Goal: Information Seeking & Learning: Learn about a topic

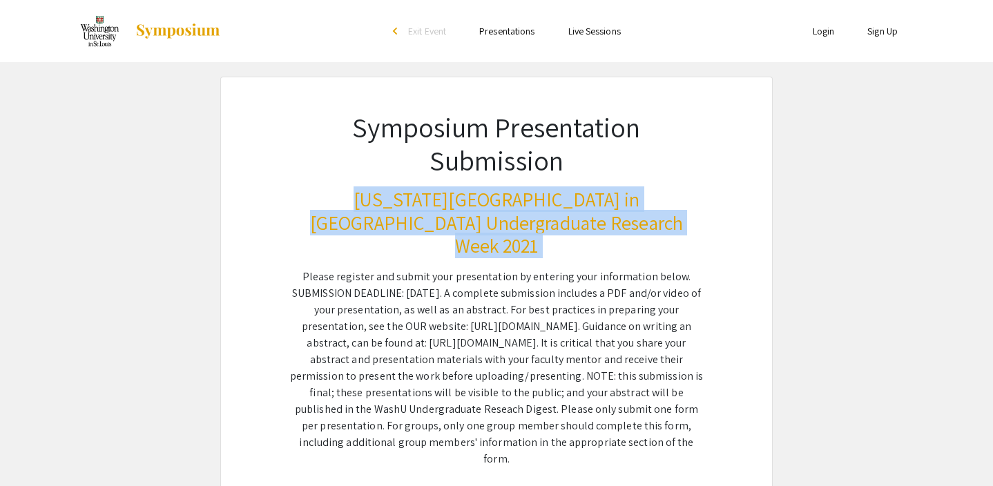
click at [509, 30] on link "Presentations" at bounding box center [506, 31] width 55 height 12
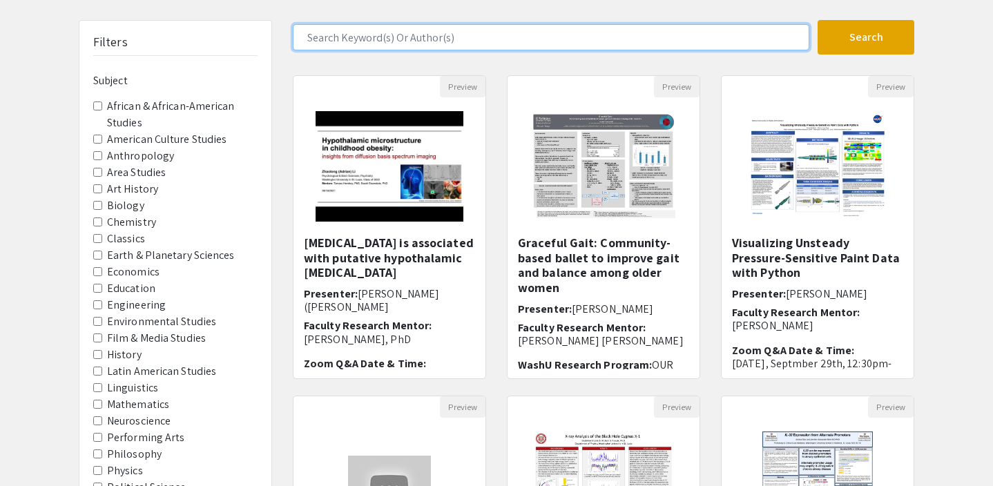
click at [616, 38] on input "Search Keyword(s) Or Author(s)" at bounding box center [551, 37] width 516 height 26
type input "[MEDICAL_DATA]"
click at [817, 20] on button "Search" at bounding box center [865, 37] width 97 height 35
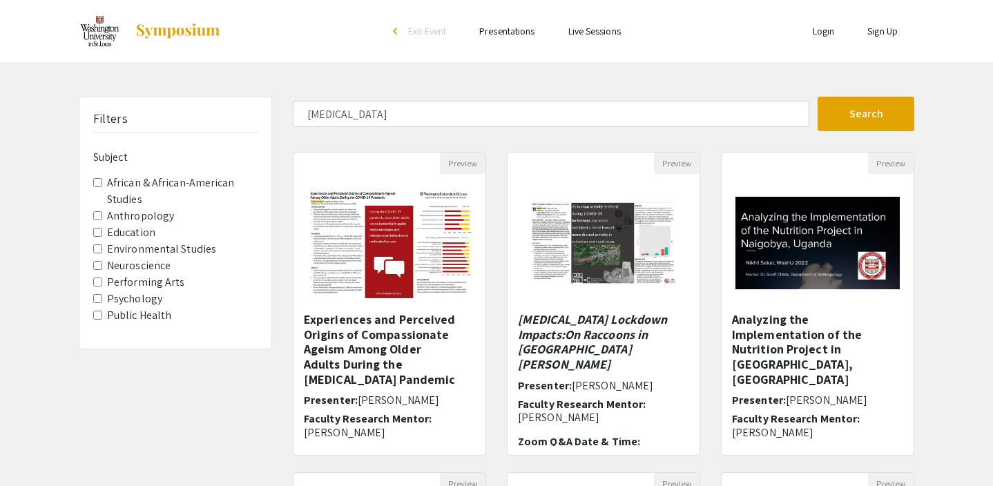
click at [494, 393] on div "Preview Experiences and Perceived Origins of Compassionate Ageism Among Older A…" at bounding box center [389, 312] width 214 height 320
click at [165, 31] on img at bounding box center [178, 31] width 86 height 17
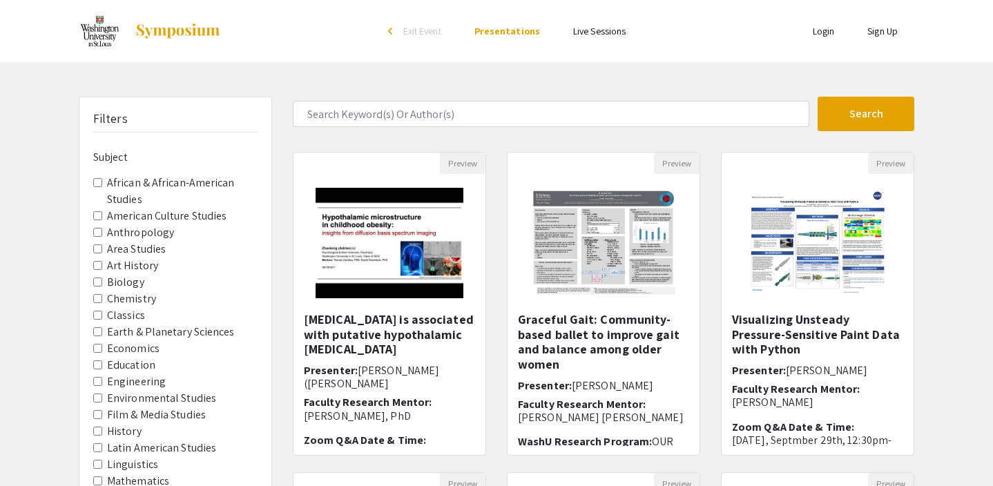
click at [165, 31] on img at bounding box center [178, 31] width 86 height 17
click at [99, 38] on img at bounding box center [100, 31] width 42 height 35
click at [98, 32] on img at bounding box center [100, 31] width 42 height 35
click at [400, 30] on li "arrow_back_ios Exit Event" at bounding box center [417, 31] width 79 height 17
